Goal: Information Seeking & Learning: Find contact information

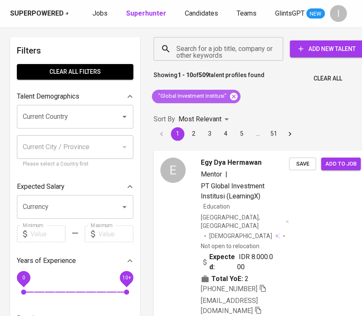
click at [234, 99] on icon at bounding box center [234, 96] width 8 height 8
click at [241, 56] on input "Search for a job title, company or other keywords" at bounding box center [220, 49] width 92 height 16
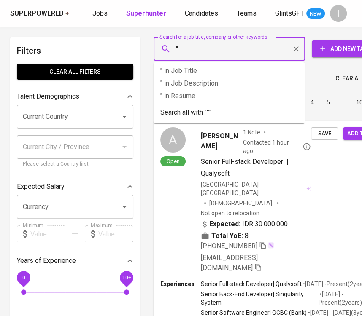
paste input "YANGTZE OPTICS INDONESIA"
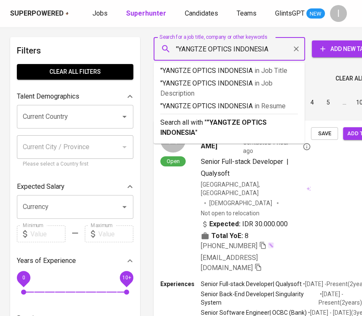
type input ""YANGTZE OPTICS INDONESIA""
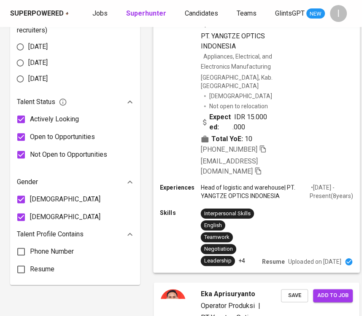
scroll to position [396, 0]
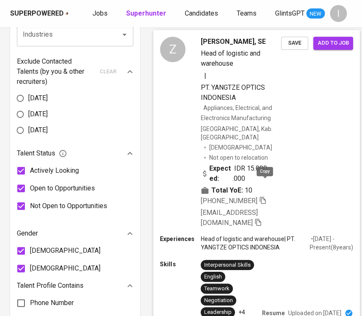
click at [265, 197] on icon "button" at bounding box center [263, 201] width 8 height 8
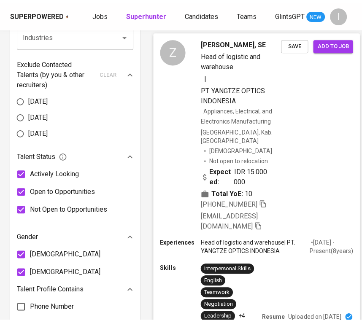
scroll to position [0, 0]
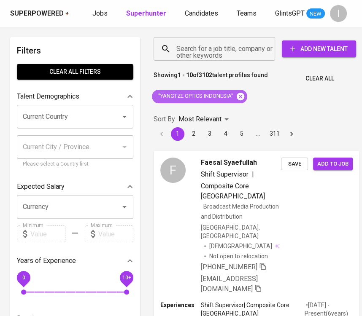
click at [241, 94] on icon at bounding box center [241, 96] width 8 height 8
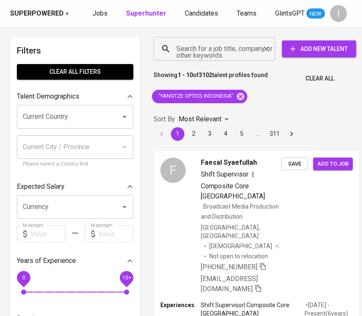
click at [239, 51] on input "Search for a job title, company or other keywords" at bounding box center [216, 49] width 84 height 16
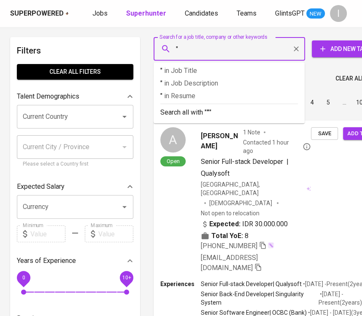
paste input "[PERSON_NAME]"
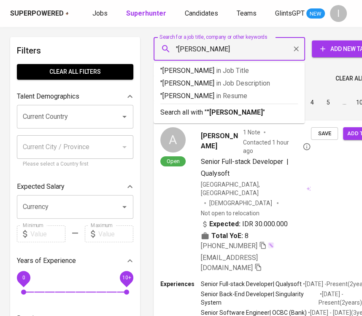
type input ""Mulia Dough""
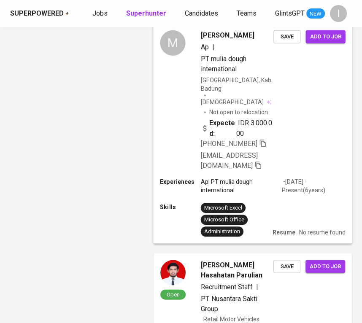
scroll to position [719, 0]
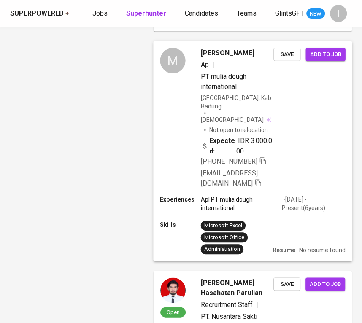
click at [211, 162] on span "[PHONE_NUMBER]" at bounding box center [234, 161] width 66 height 10
click at [259, 162] on icon "button" at bounding box center [263, 161] width 8 height 8
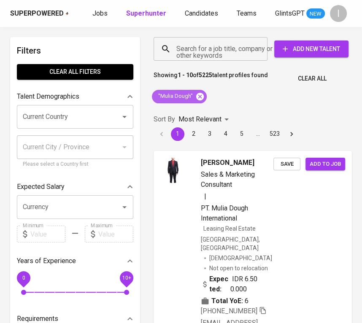
click at [201, 97] on icon at bounding box center [200, 96] width 8 height 8
click at [210, 62] on div "Search for a job title, company or other keywords Search for a job title, compa…" at bounding box center [251, 48] width 208 height 37
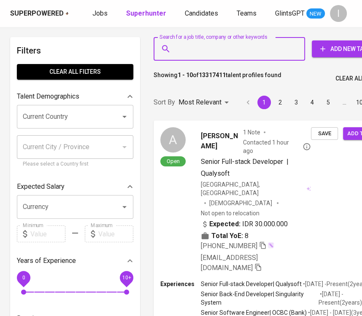
click at [214, 54] on input "Search for a job title, company or other keywords" at bounding box center [231, 49] width 114 height 16
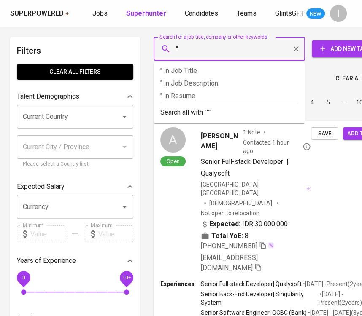
paste input "Pelindo Husada Citra"
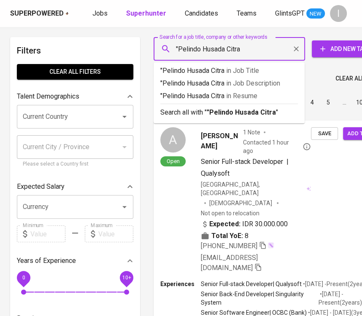
type input ""Pelindo Husada Citra""
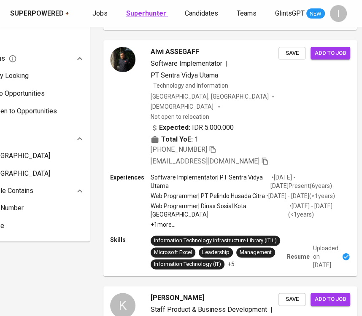
scroll to position [736, 51]
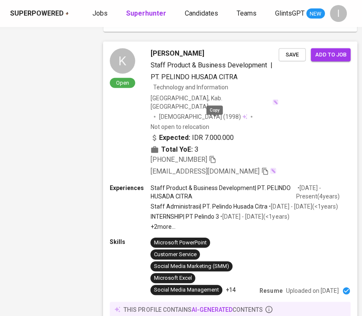
click at [215, 156] on icon "button" at bounding box center [212, 159] width 6 height 7
